Goal: Task Accomplishment & Management: Use online tool/utility

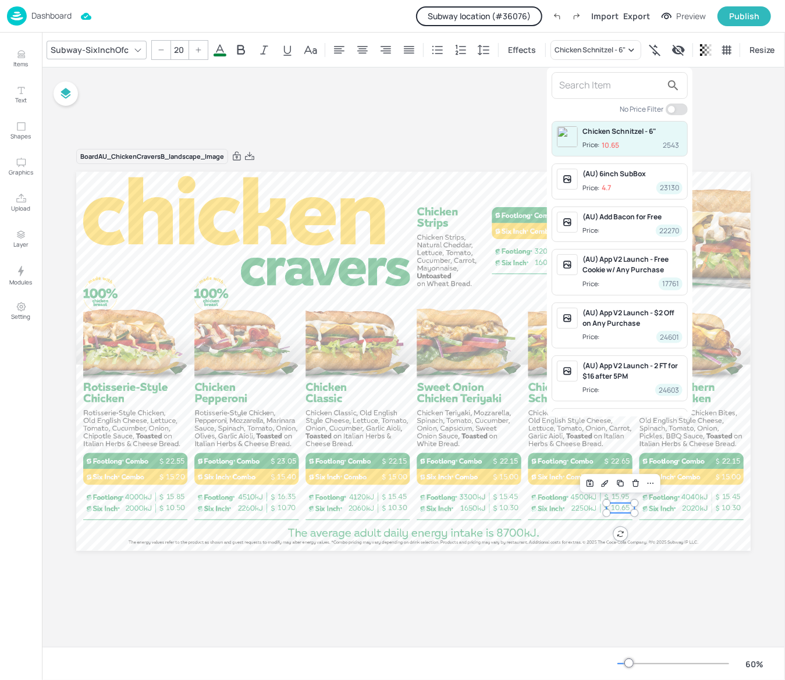
click at [125, 16] on div at bounding box center [392, 340] width 785 height 680
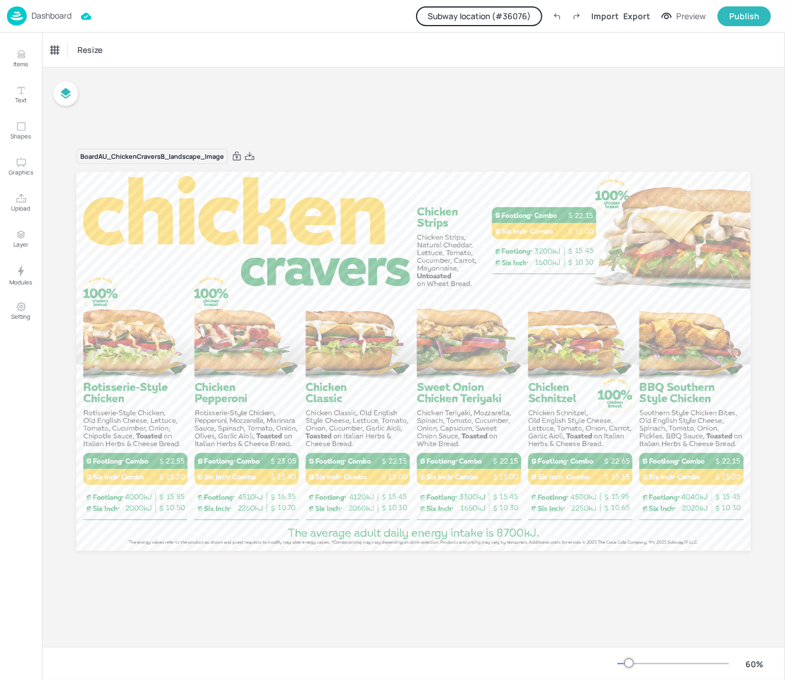
click at [520, 14] on button "Subway location (# 36076 )" at bounding box center [479, 16] width 126 height 20
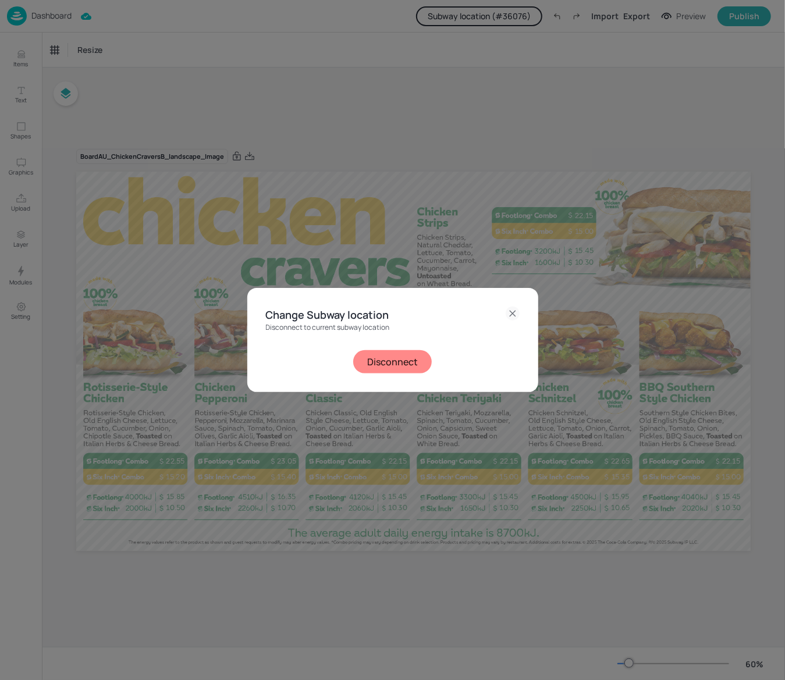
click at [415, 360] on button "Disconnect" at bounding box center [392, 361] width 79 height 23
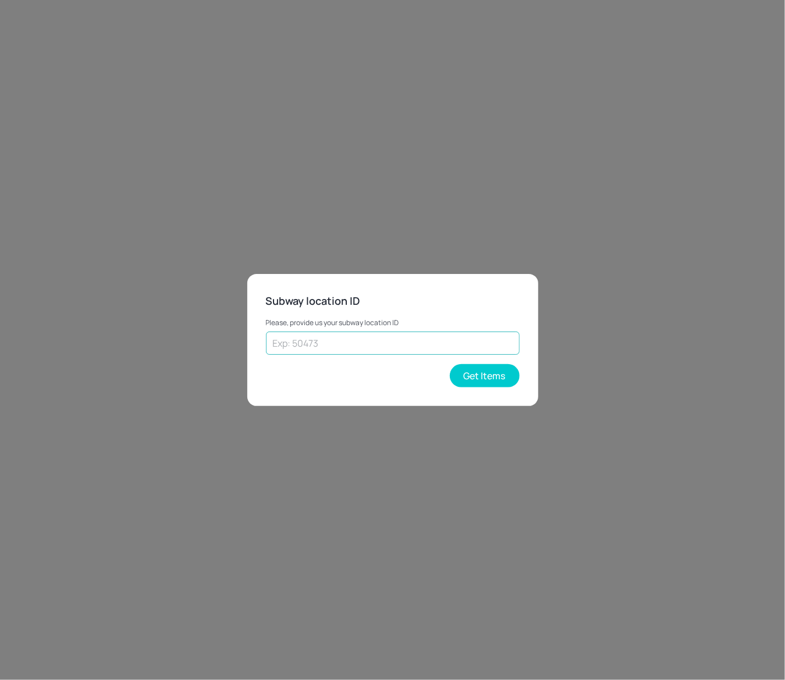
click at [314, 342] on input "text" at bounding box center [393, 343] width 254 height 23
type input "56478"
click at [479, 380] on button "Get Items" at bounding box center [485, 375] width 70 height 23
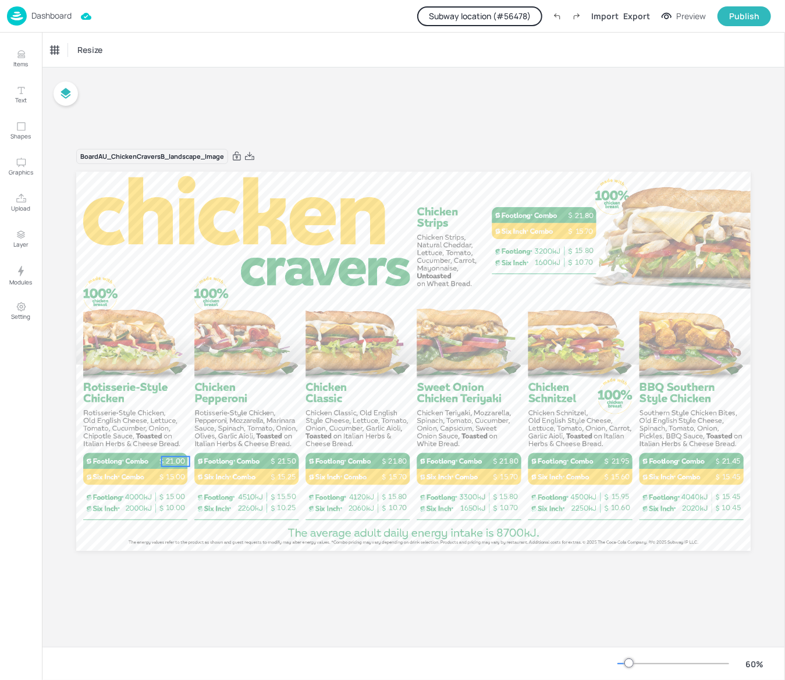
click at [175, 464] on p "21.00" at bounding box center [176, 462] width 28 height 10
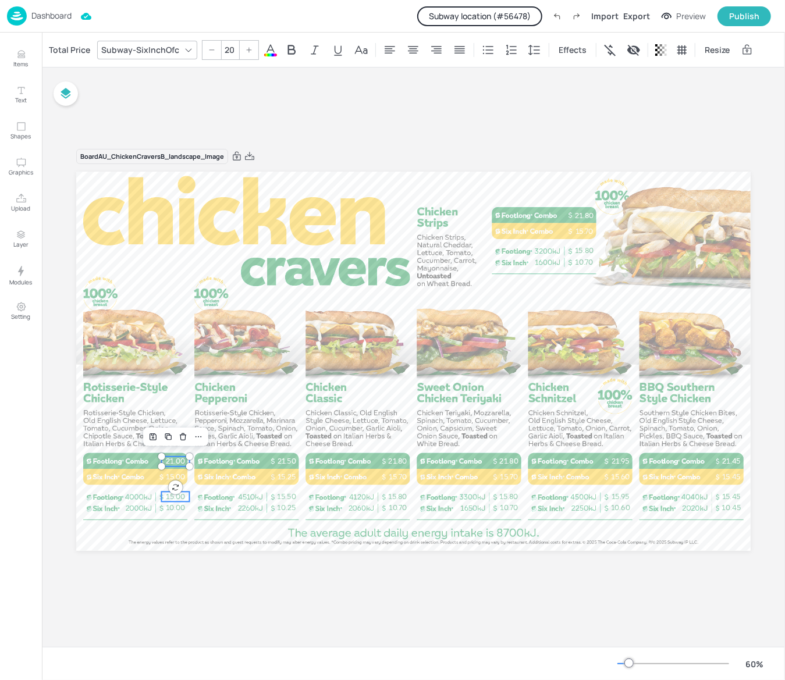
type input "20"
click at [176, 499] on span "15.00" at bounding box center [175, 497] width 19 height 8
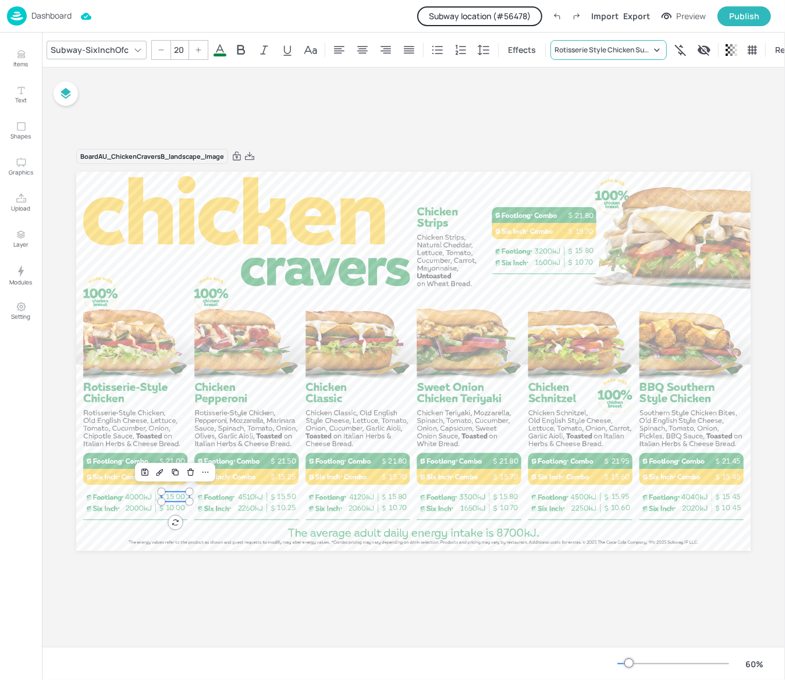
click at [654, 47] on icon at bounding box center [657, 50] width 12 height 12
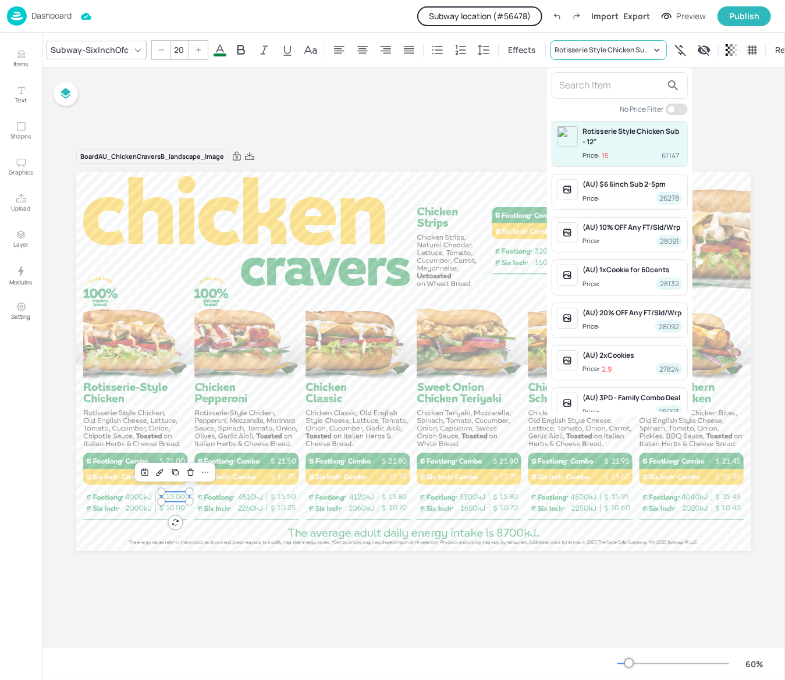
click at [654, 47] on div at bounding box center [392, 340] width 785 height 680
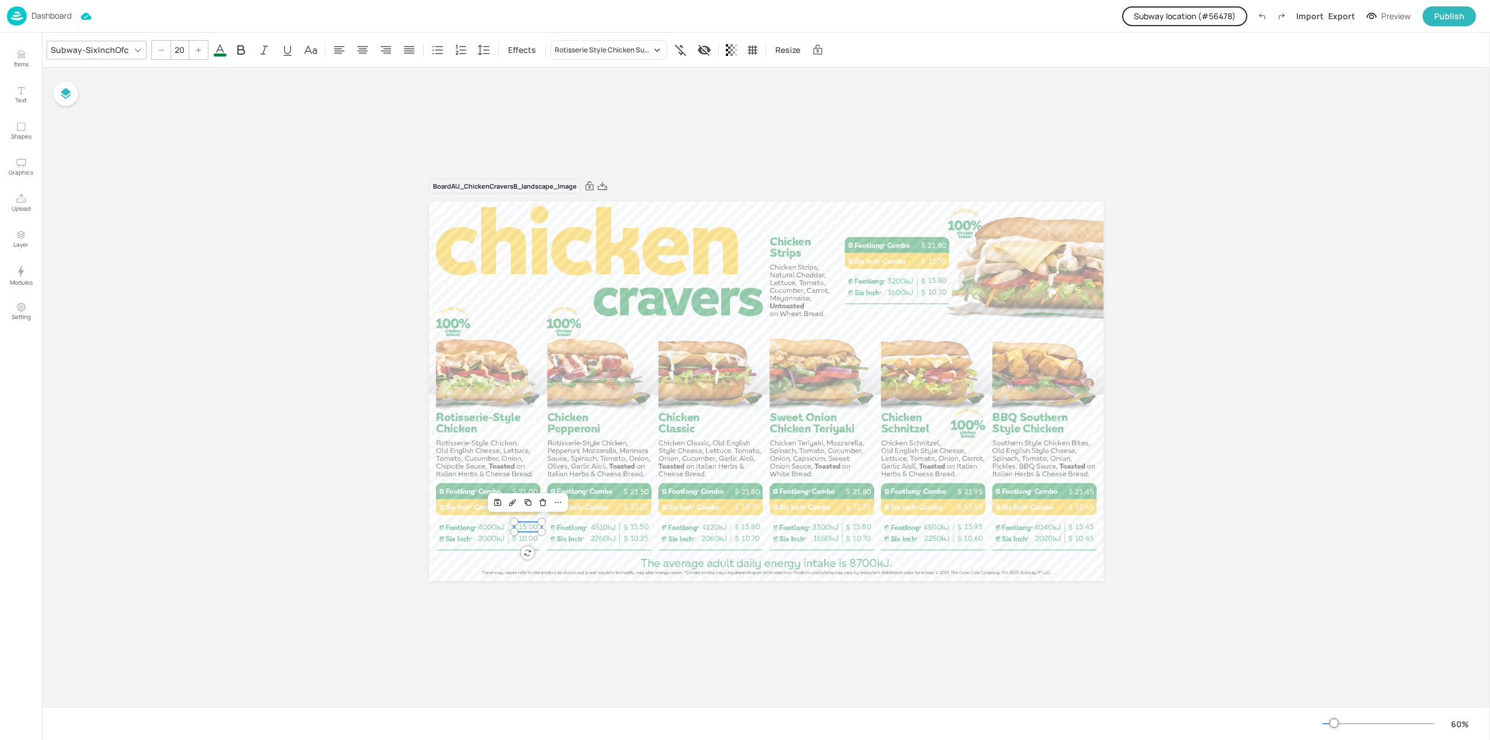
drag, startPoint x: 15, startPoint y: 1, endPoint x: 155, endPoint y: 160, distance: 212.3
click at [157, 166] on div "Board AU_ChickenCraversB_landscape_Image 10.00 15.00 21.00 15.00 15.25 21.50 15…" at bounding box center [766, 387] width 1448 height 639
click at [62, 15] on p "Dashboard" at bounding box center [51, 16] width 40 height 8
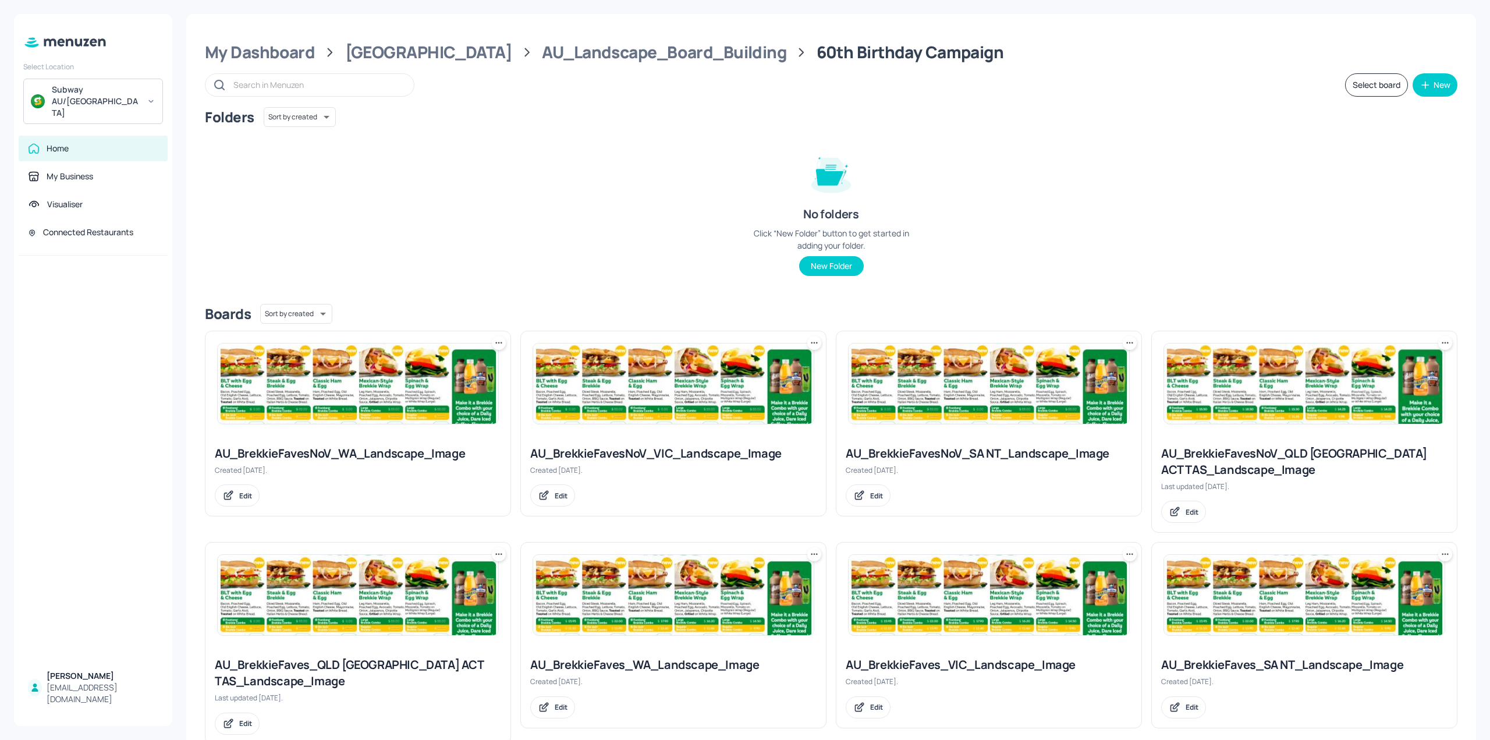
click at [158, 93] on div "Subway AU/[GEOGRAPHIC_DATA]" at bounding box center [93, 101] width 140 height 45
click at [97, 210] on div at bounding box center [745, 370] width 1490 height 740
click at [109, 226] on div "Connected Restaurants" at bounding box center [88, 232] width 90 height 12
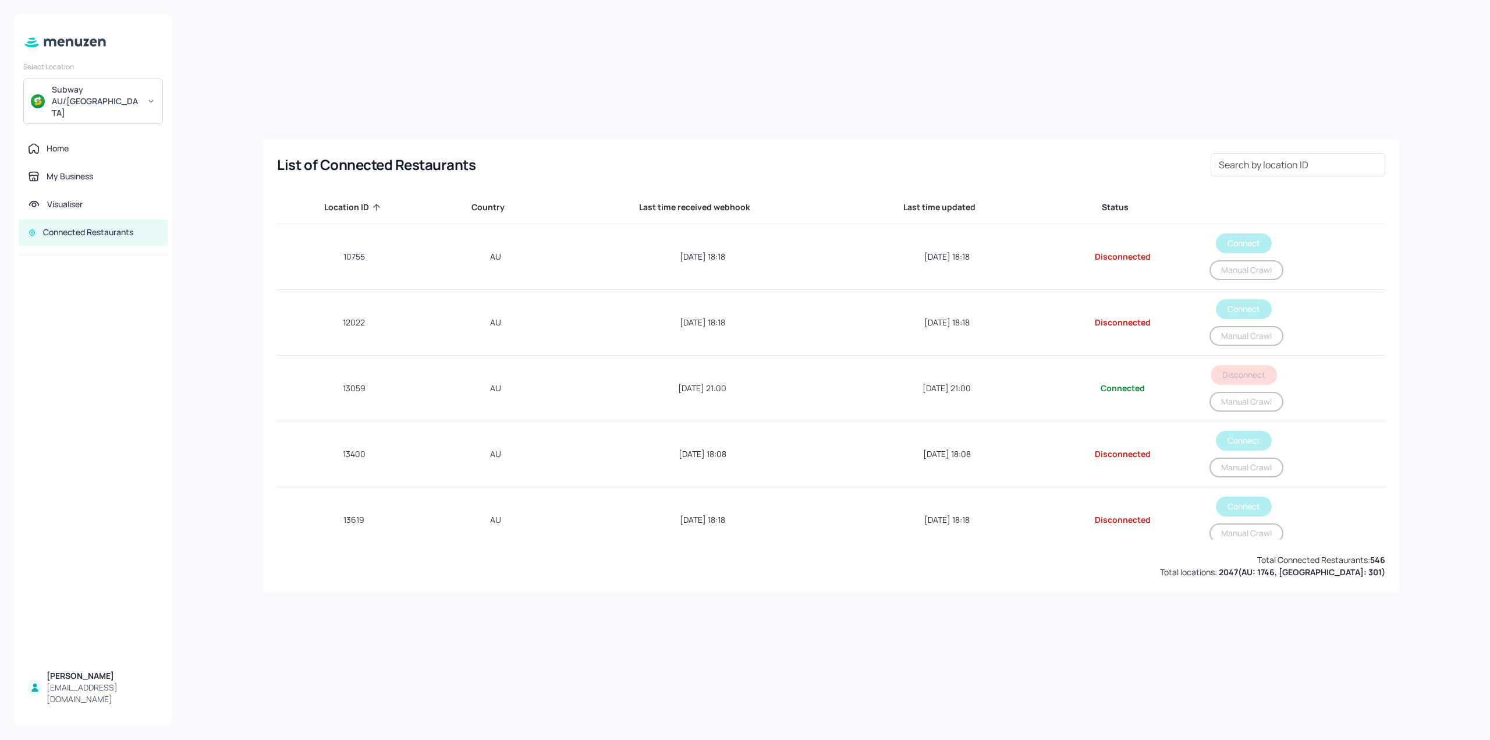
click at [784, 154] on div "Search by location ID Search by location ID" at bounding box center [1297, 164] width 175 height 23
click at [784, 161] on input "5647" at bounding box center [1297, 164] width 175 height 23
click at [784, 165] on input "5647" at bounding box center [1297, 164] width 175 height 23
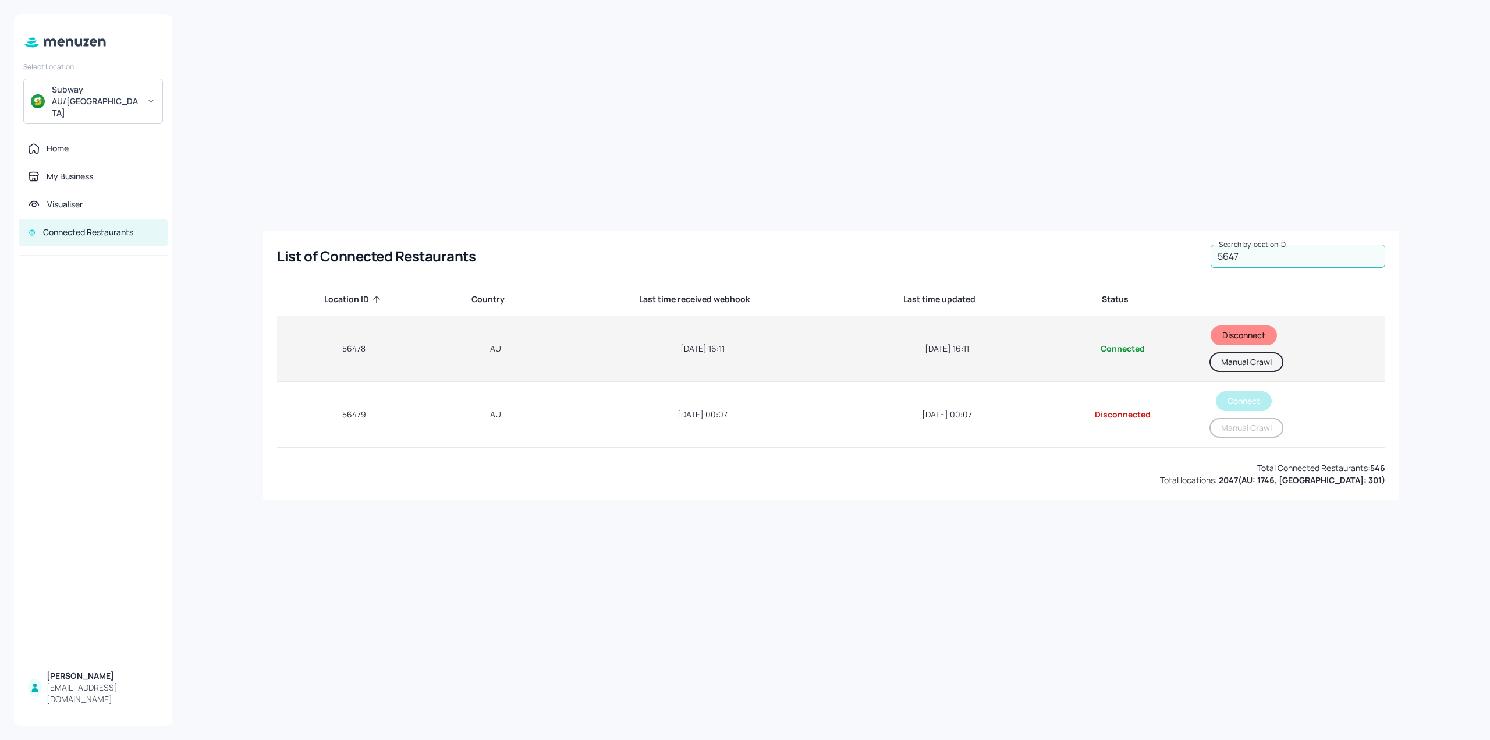
type input "5647"
click at [784, 361] on button "Manual Crawl" at bounding box center [1246, 362] width 74 height 20
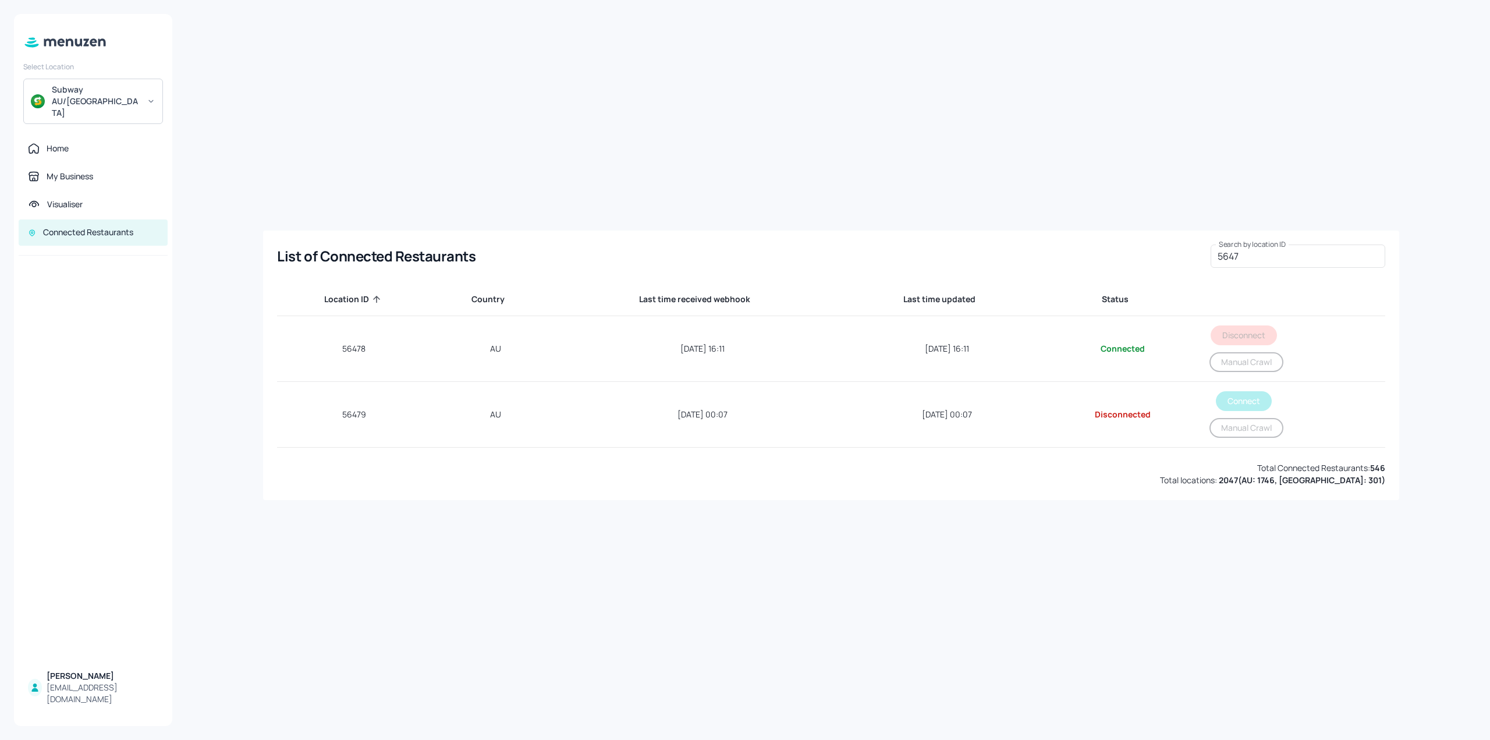
click at [90, 90] on div "Subway AU/[GEOGRAPHIC_DATA]" at bounding box center [96, 101] width 88 height 35
click at [90, 90] on div at bounding box center [745, 370] width 1490 height 740
click at [51, 143] on div "Home" at bounding box center [58, 149] width 22 height 12
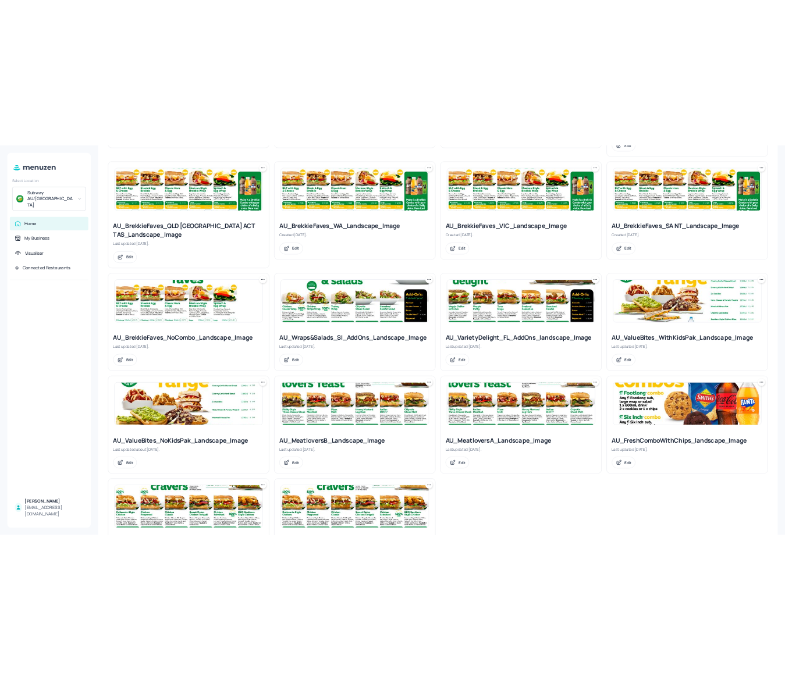
scroll to position [613, 0]
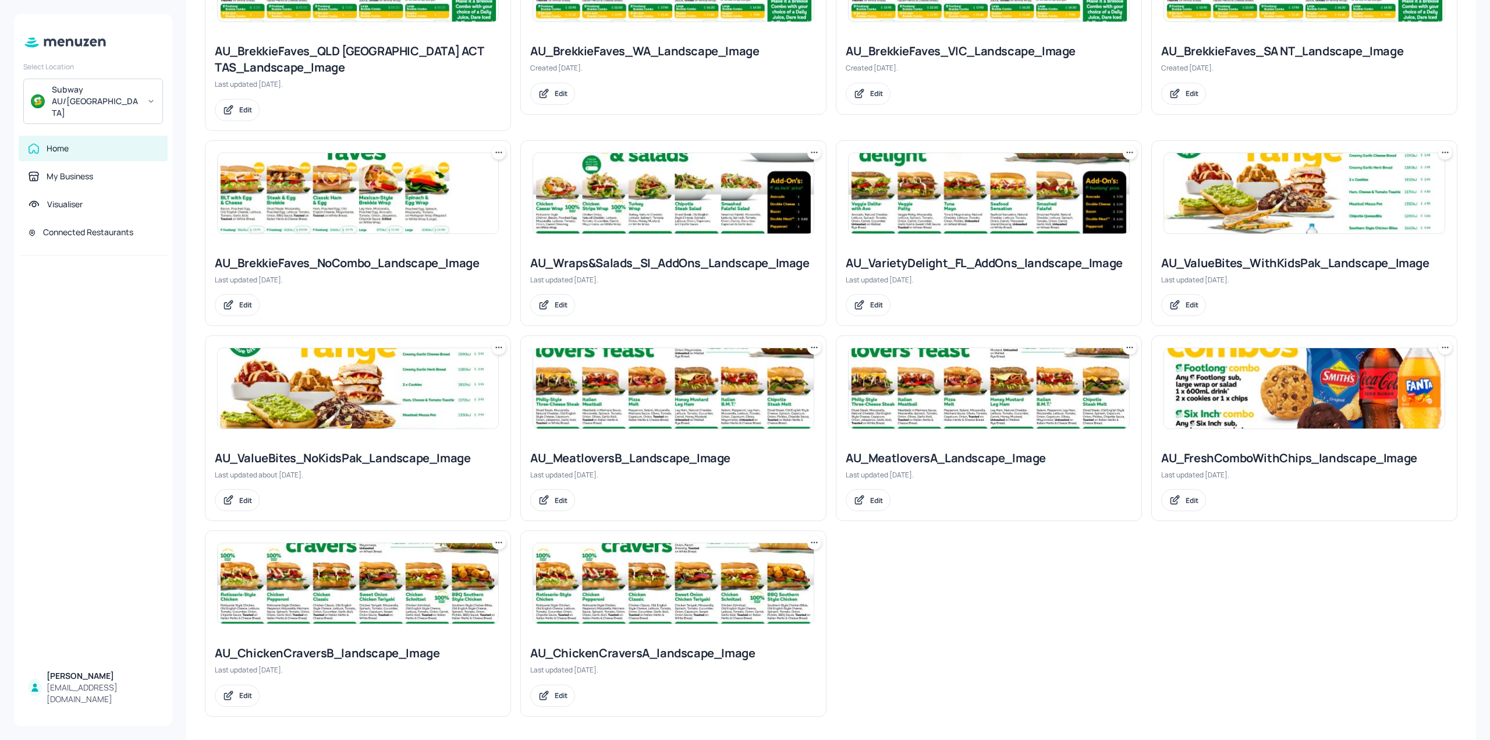
click at [381, 569] on img at bounding box center [358, 583] width 280 height 80
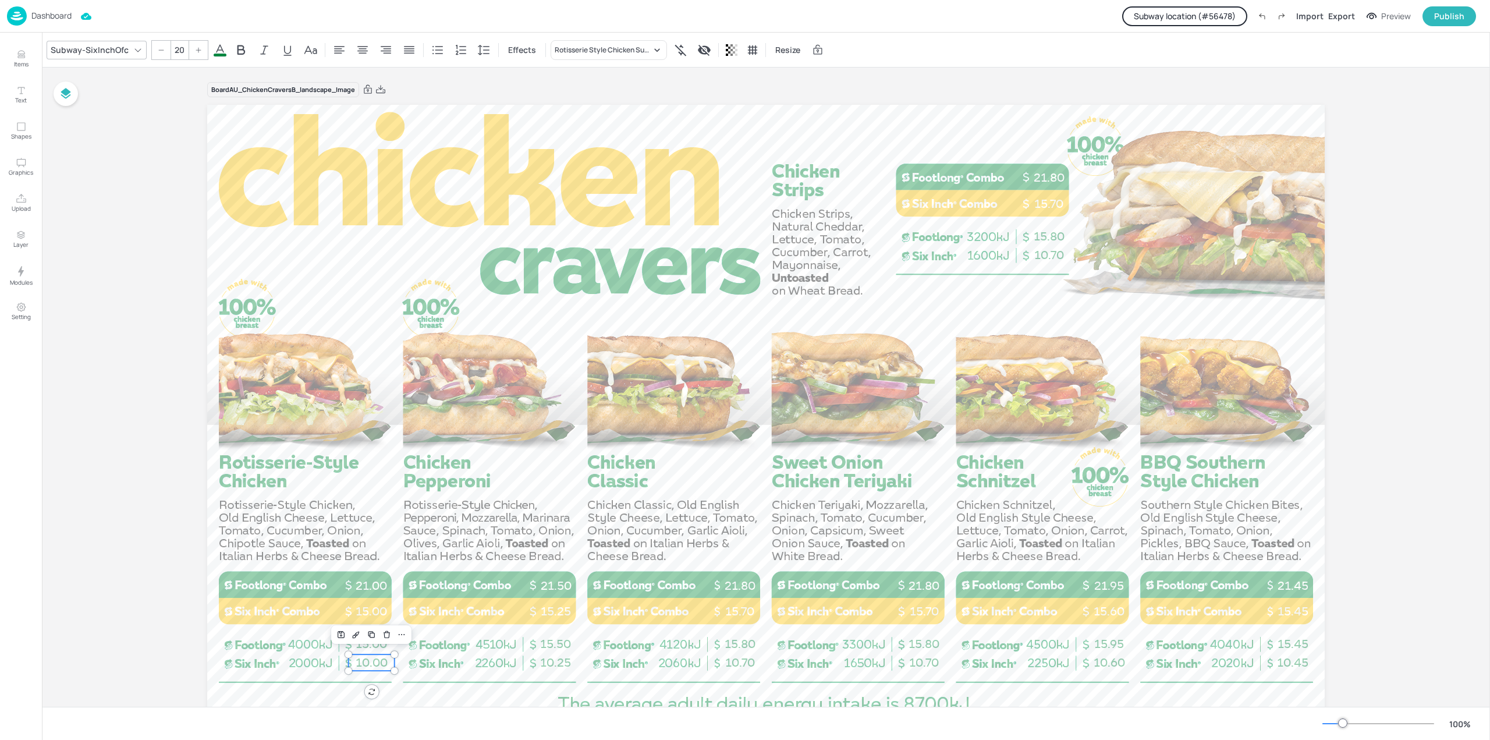
click at [362, 663] on span "10.00" at bounding box center [372, 662] width 32 height 14
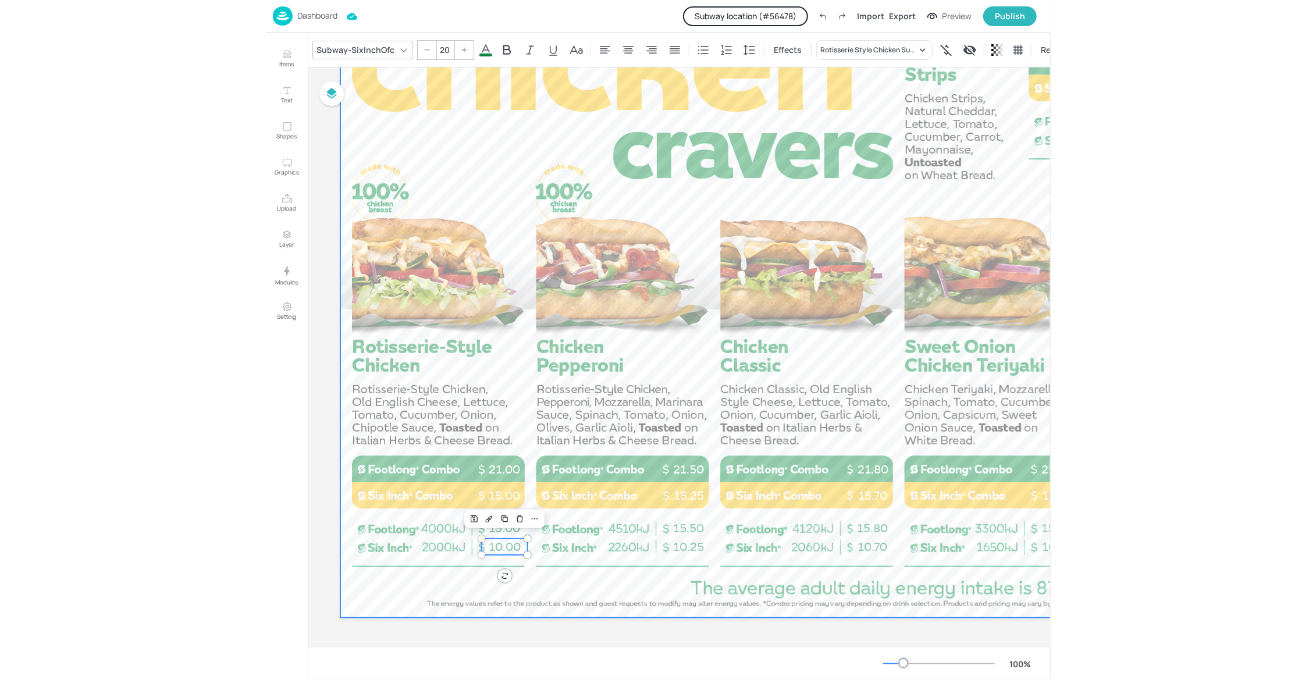
scroll to position [118, 0]
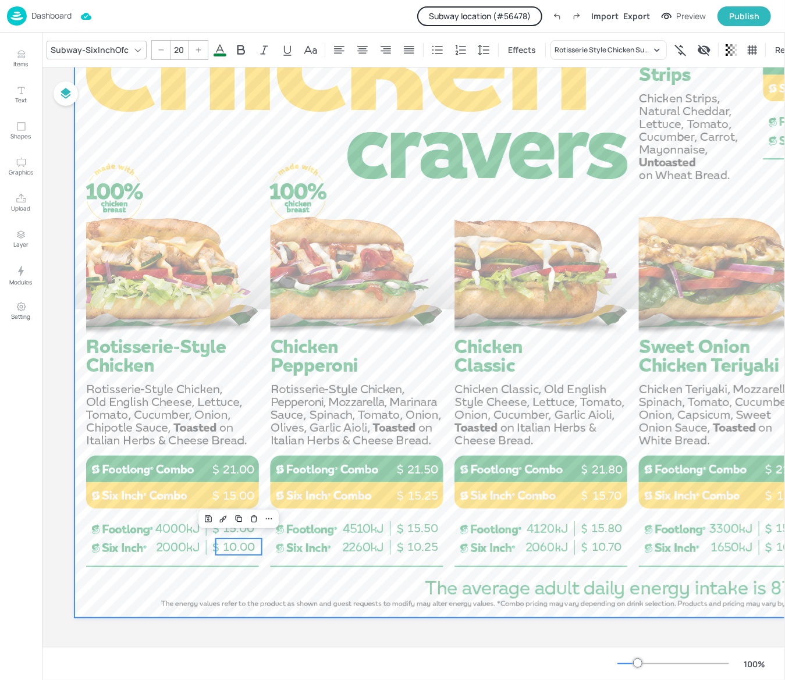
click at [344, 574] on div at bounding box center [632, 304] width 1117 height 628
